Goal: Information Seeking & Learning: Learn about a topic

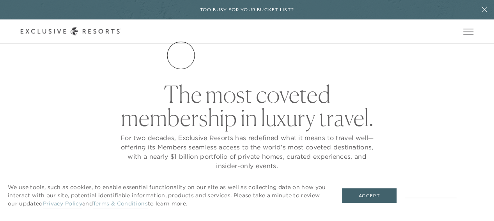
click at [0, 0] on link "The Collection" at bounding box center [0, 0] width 0 height 0
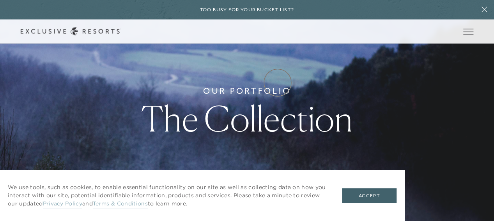
click at [0, 0] on link "Experience Collection" at bounding box center [0, 0] width 0 height 0
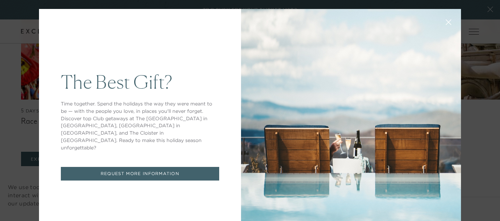
click at [446, 25] on icon at bounding box center [449, 22] width 6 height 6
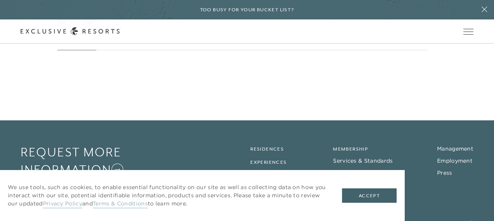
scroll to position [3322, 0]
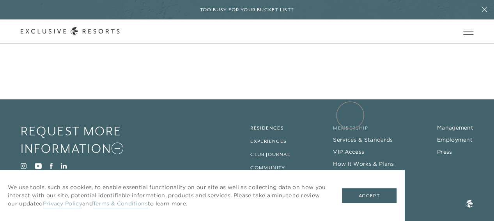
click at [350, 126] on link "Membership" at bounding box center [350, 128] width 35 height 5
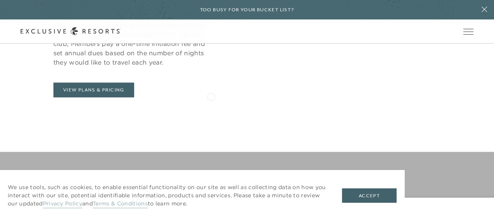
scroll to position [351, 0]
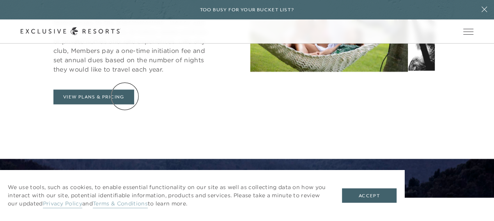
click at [120, 88] on div "A Club. A Community. A Way of Life. Since [DATE], The Club has taken its Member…" at bounding box center [132, 14] width 223 height 179
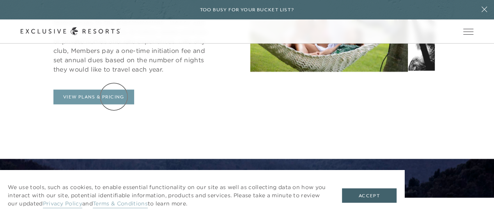
click at [114, 97] on link "View Plans & Pricing" at bounding box center [93, 97] width 81 height 15
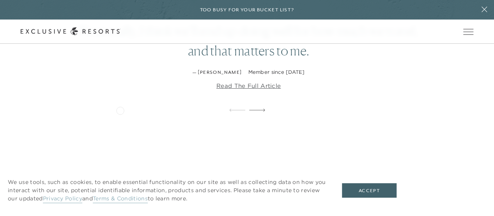
scroll to position [1248, 0]
